Goal: Task Accomplishment & Management: Use online tool/utility

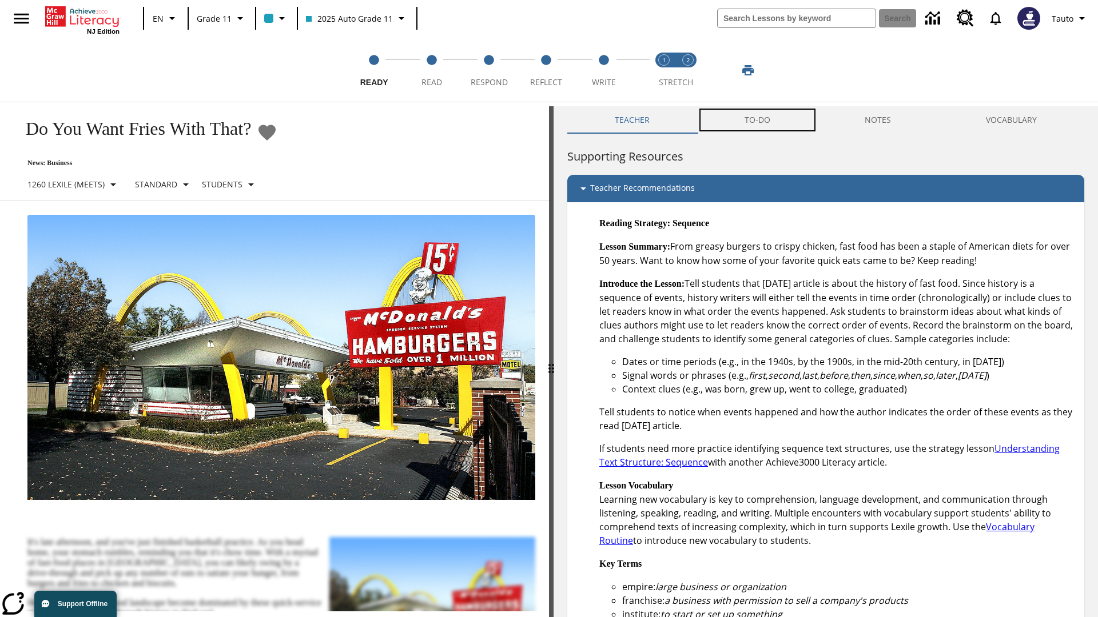
click at [758, 120] on button "TO-DO" at bounding box center [757, 119] width 121 height 27
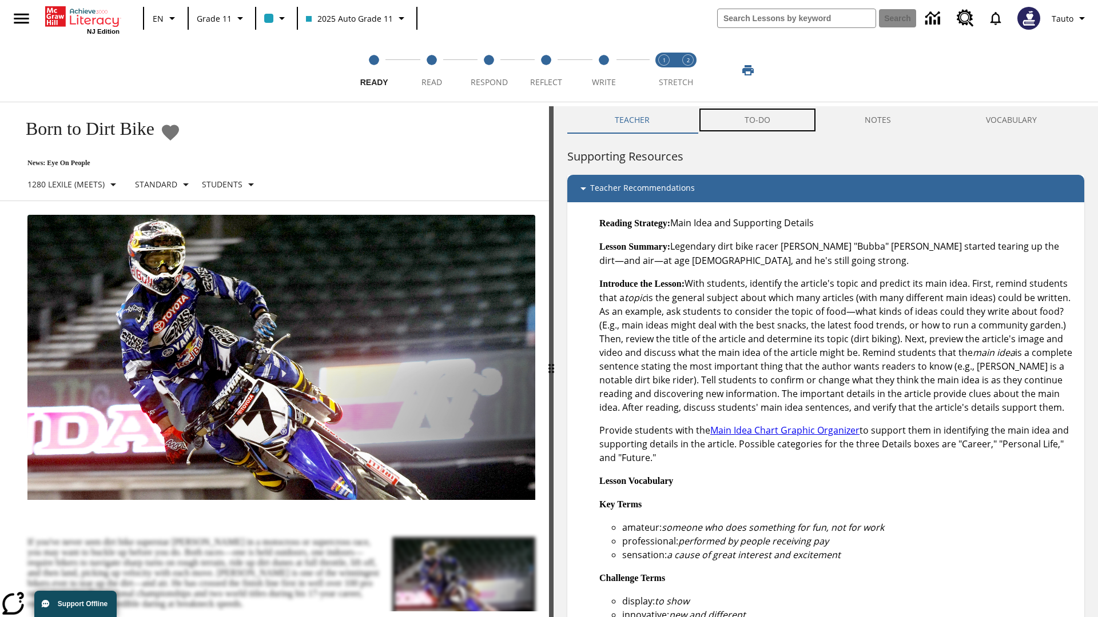
click at [758, 120] on button "TO-DO" at bounding box center [757, 119] width 121 height 27
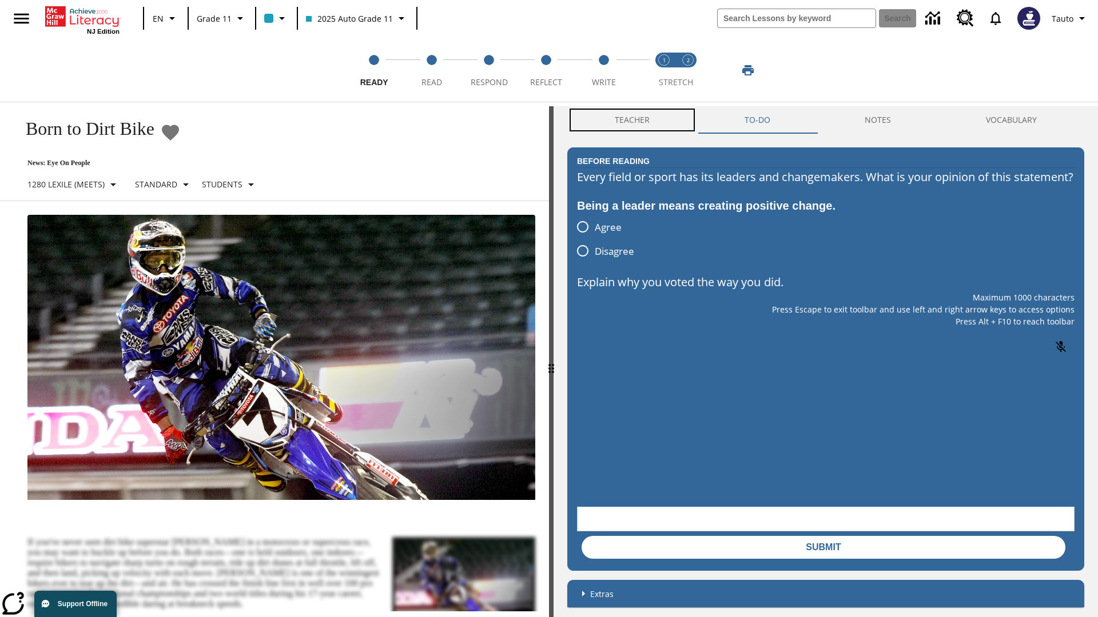
scroll to position [1, 0]
